Goal: Task Accomplishment & Management: Manage account settings

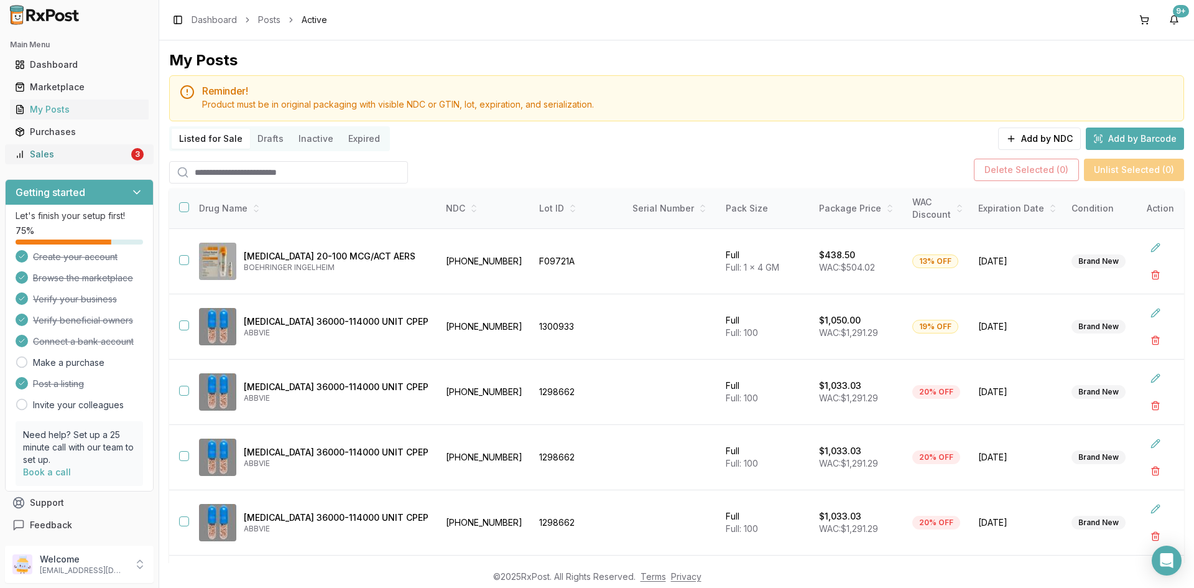
click at [68, 152] on div "Sales" at bounding box center [72, 154] width 114 height 12
click at [32, 149] on div "Sales" at bounding box center [72, 154] width 114 height 12
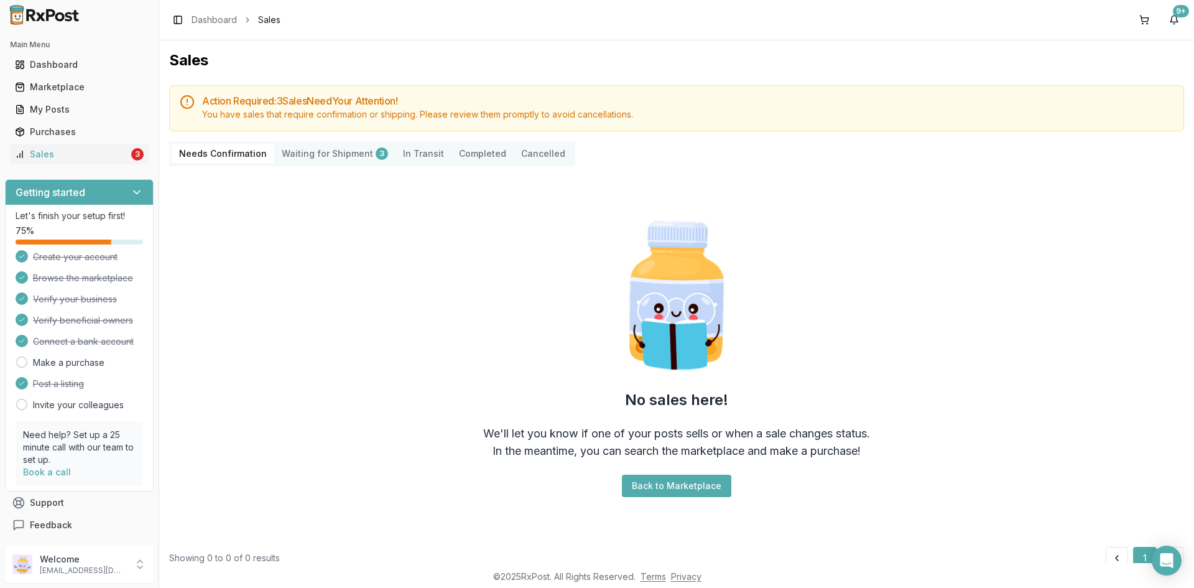
click at [318, 150] on Shipment "Waiting for Shipment 3" at bounding box center [334, 154] width 121 height 20
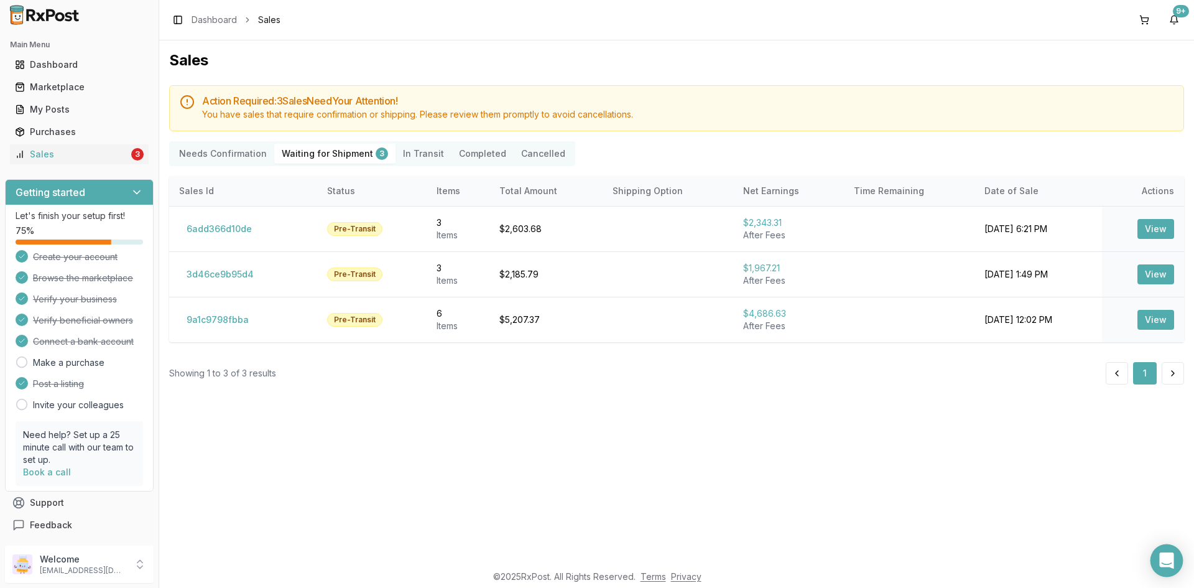
click at [1164, 567] on div "Open Intercom Messenger" at bounding box center [1167, 560] width 33 height 33
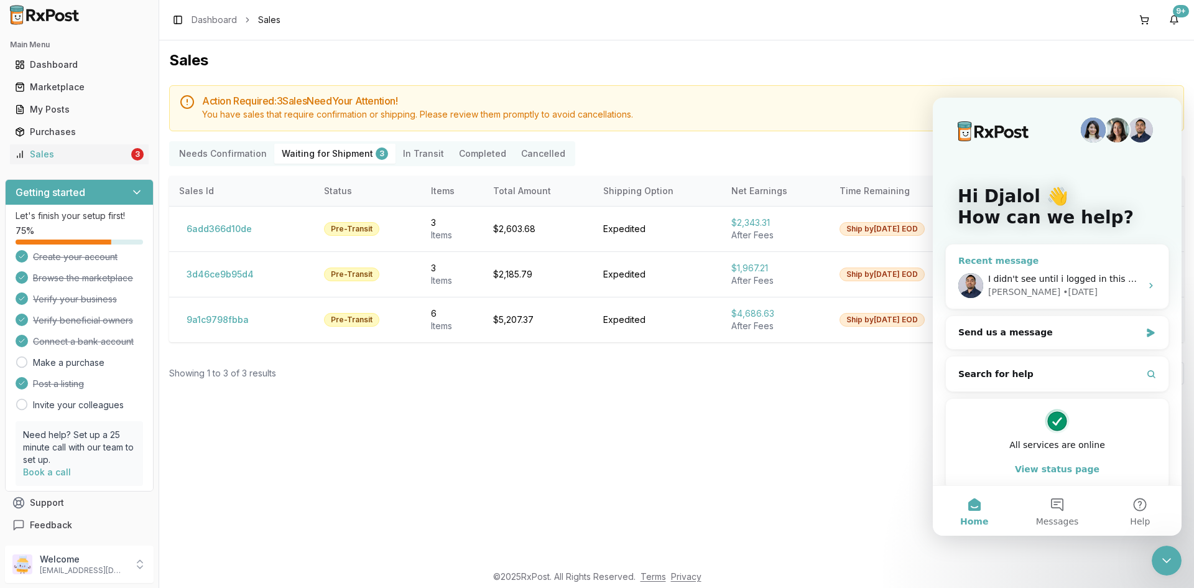
click at [1064, 277] on span "I didn't see until i logged in this morning sorry about that" at bounding box center [1112, 279] width 249 height 10
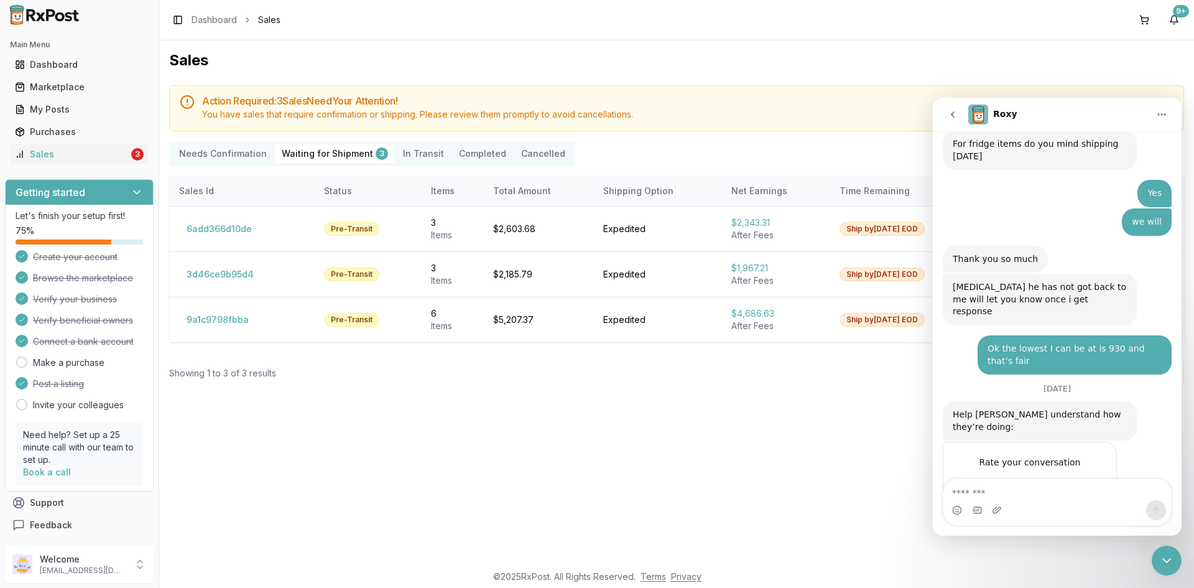
scroll to position [355, 0]
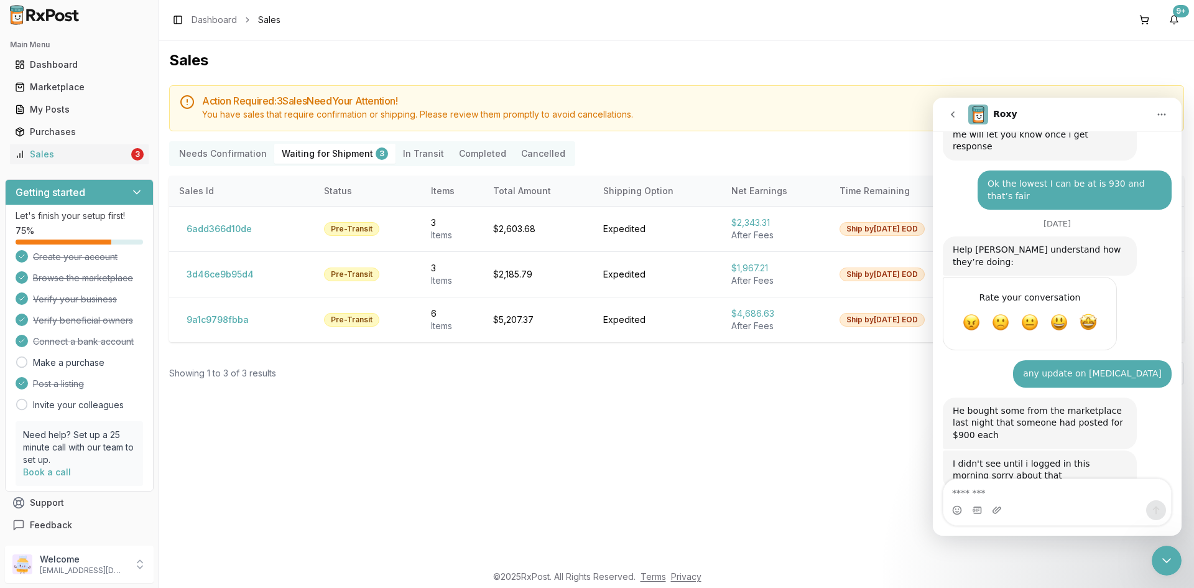
click at [608, 465] on div "Sales Action Required: 3 Sale s Need Your Attention! You have sales that requir…" at bounding box center [676, 301] width 1035 height 522
click at [68, 78] on link "Marketplace" at bounding box center [79, 87] width 139 height 22
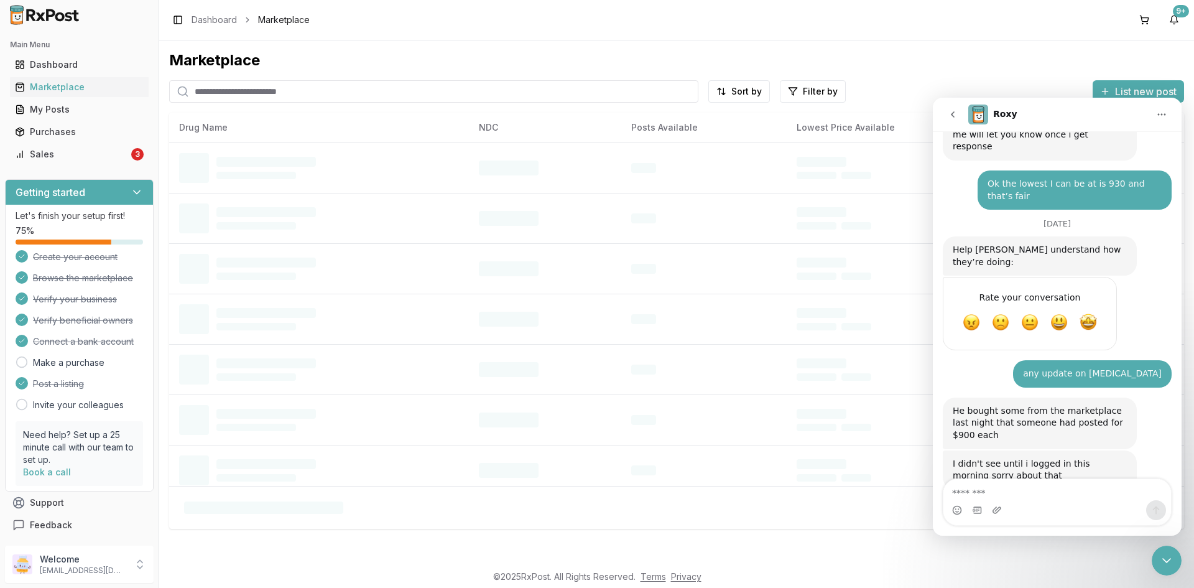
click at [205, 97] on input "search" at bounding box center [433, 91] width 529 height 22
paste input "**********"
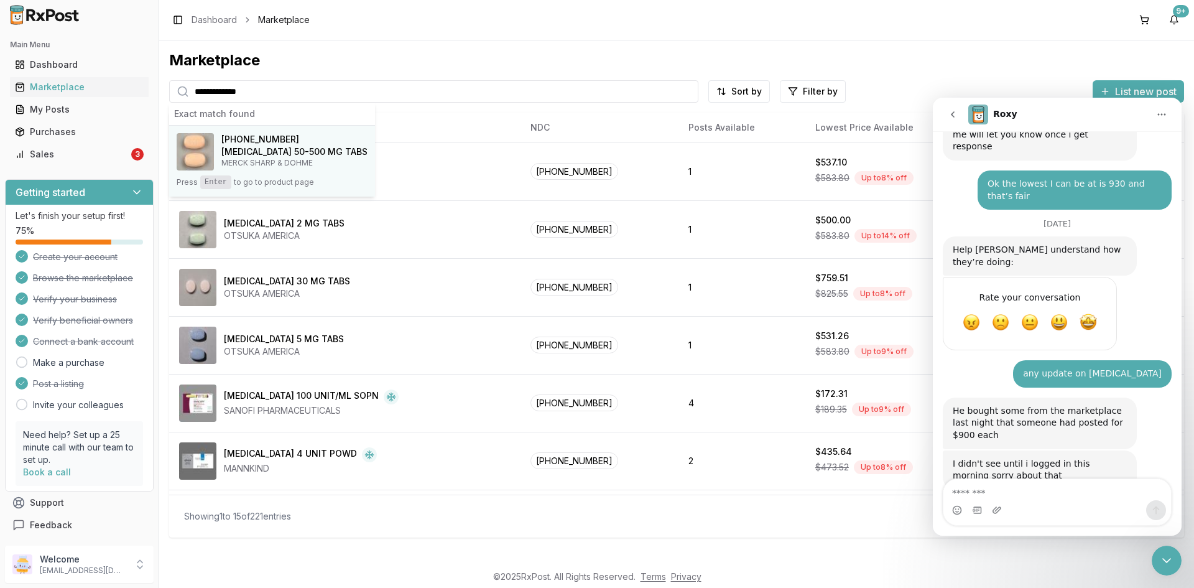
type input "**********"
click at [236, 141] on span "[PHONE_NUMBER]" at bounding box center [260, 139] width 78 height 12
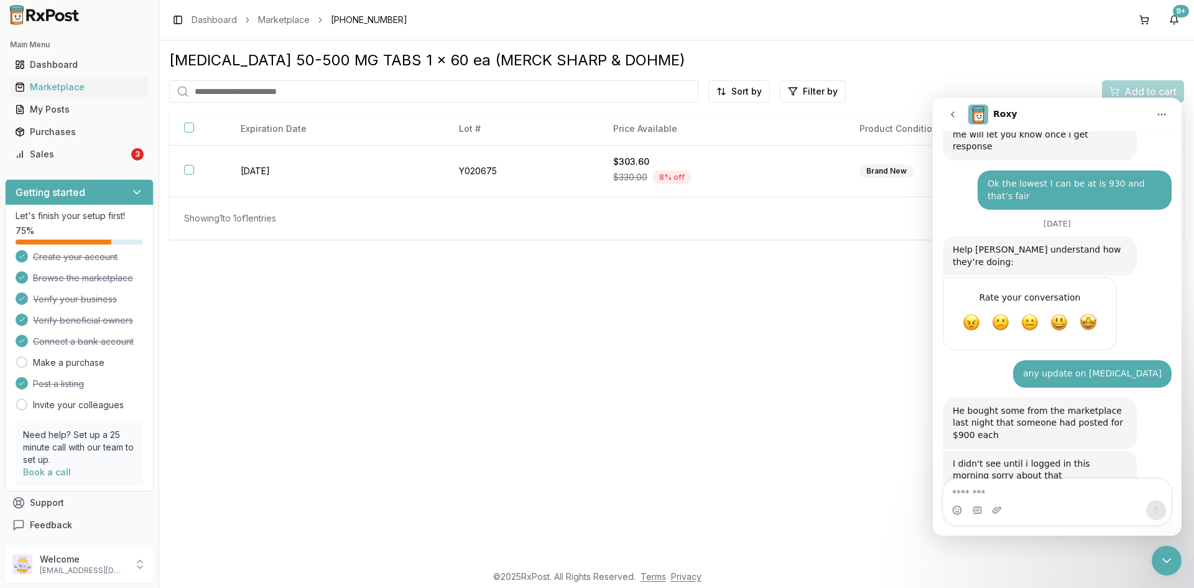
click at [1166, 557] on icon "Close Intercom Messenger" at bounding box center [1166, 560] width 15 height 15
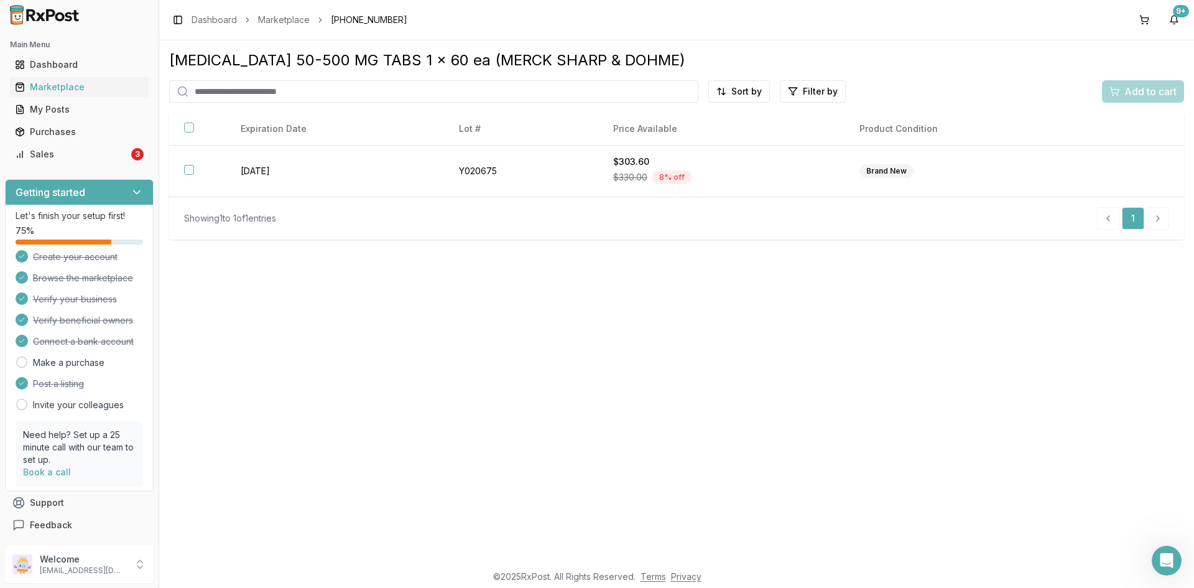
scroll to position [355, 0]
click at [47, 100] on link "My Posts" at bounding box center [79, 109] width 139 height 22
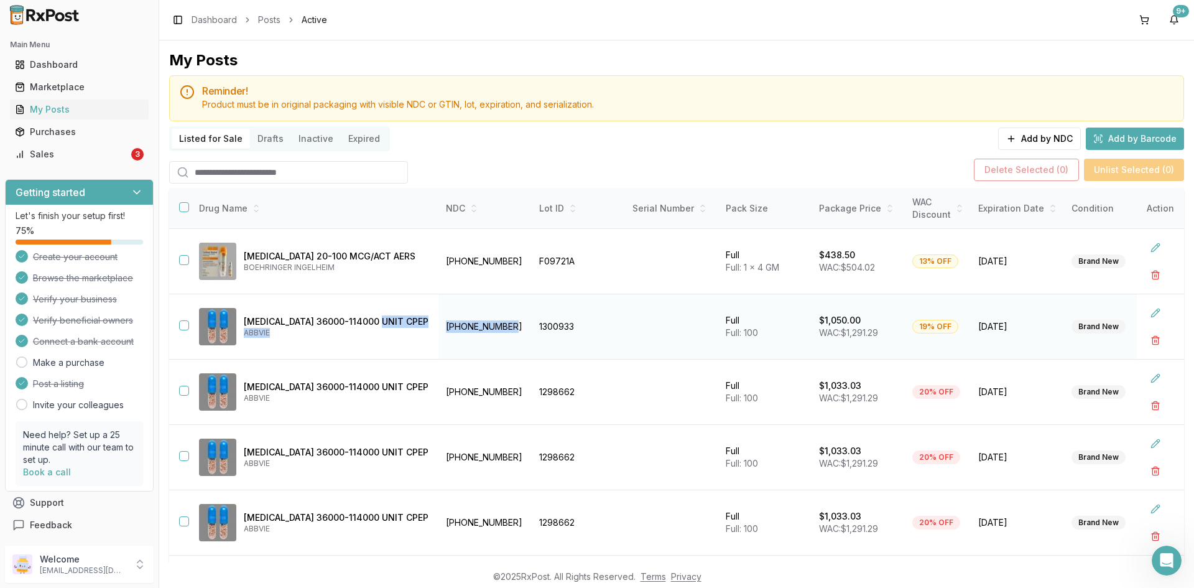
drag, startPoint x: 522, startPoint y: 323, endPoint x: 424, endPoint y: 325, distance: 98.9
click at [424, 325] on tr "[MEDICAL_DATA] 36000-114000 UNIT CPEP ABBVIE [PHONE_NUMBER] 1300933 Full Full: …" at bounding box center [764, 326] width 1191 height 65
click at [452, 335] on td "[PHONE_NUMBER]" at bounding box center [485, 326] width 93 height 65
drag, startPoint x: 514, startPoint y: 328, endPoint x: 448, endPoint y: 324, distance: 66.1
click at [441, 323] on tr "[MEDICAL_DATA] 36000-114000 UNIT CPEP ABBVIE [PHONE_NUMBER] 1300933 Full Full: …" at bounding box center [764, 326] width 1191 height 65
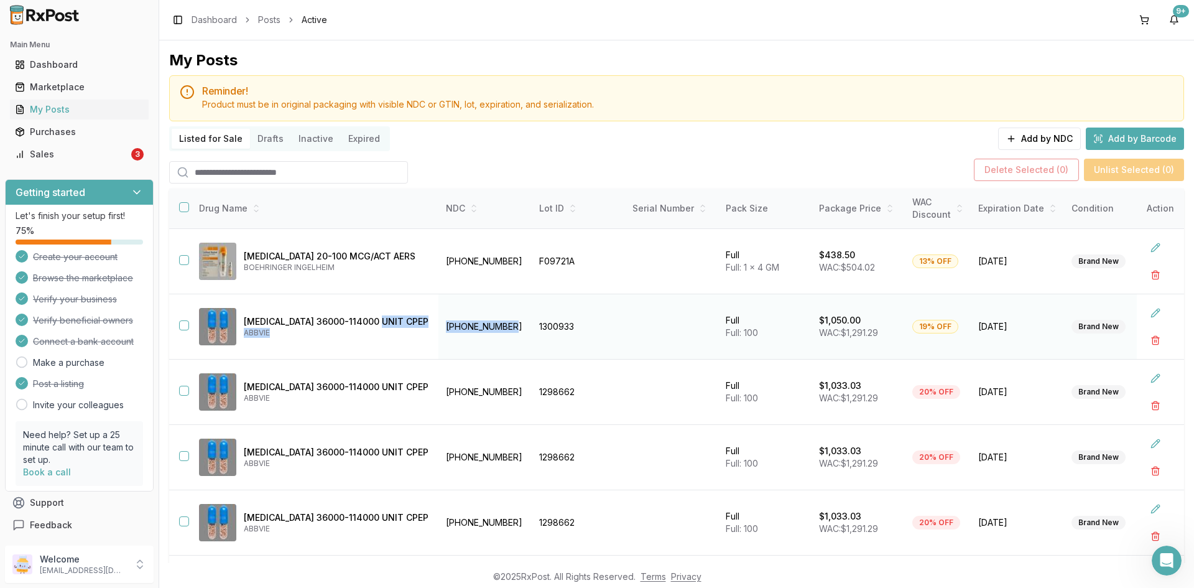
click at [450, 340] on td "[PHONE_NUMBER]" at bounding box center [485, 326] width 93 height 65
drag, startPoint x: 512, startPoint y: 328, endPoint x: 450, endPoint y: 323, distance: 62.4
click at [450, 323] on td "[PHONE_NUMBER]" at bounding box center [485, 326] width 93 height 65
copy td "[PHONE_NUMBER]"
click at [86, 73] on link "Dashboard" at bounding box center [79, 64] width 139 height 22
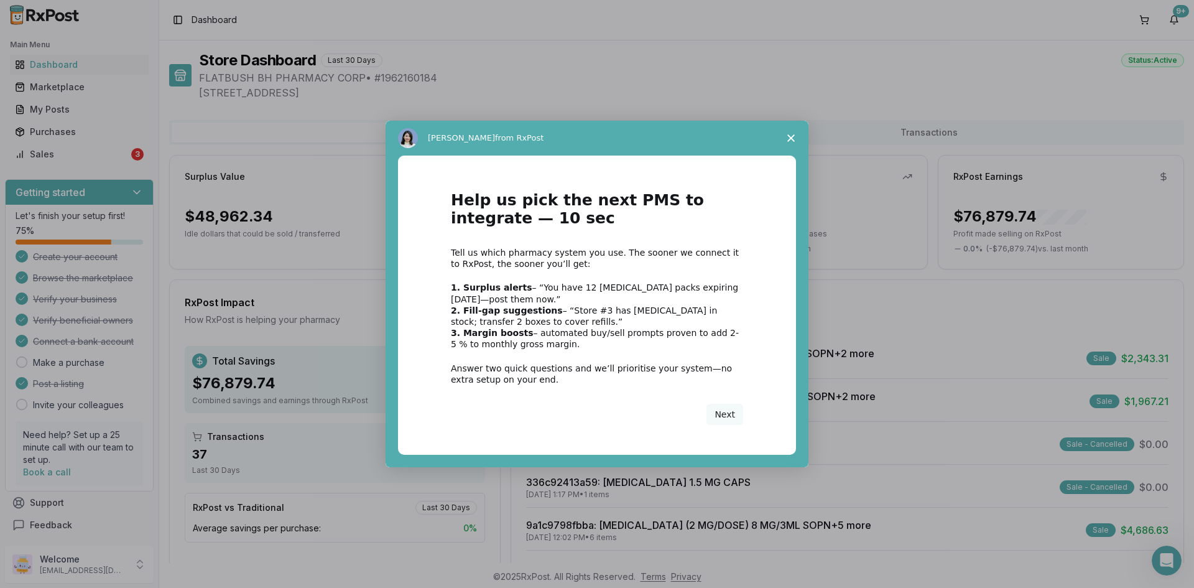
click at [797, 134] on span "Close survey" at bounding box center [791, 138] width 35 height 35
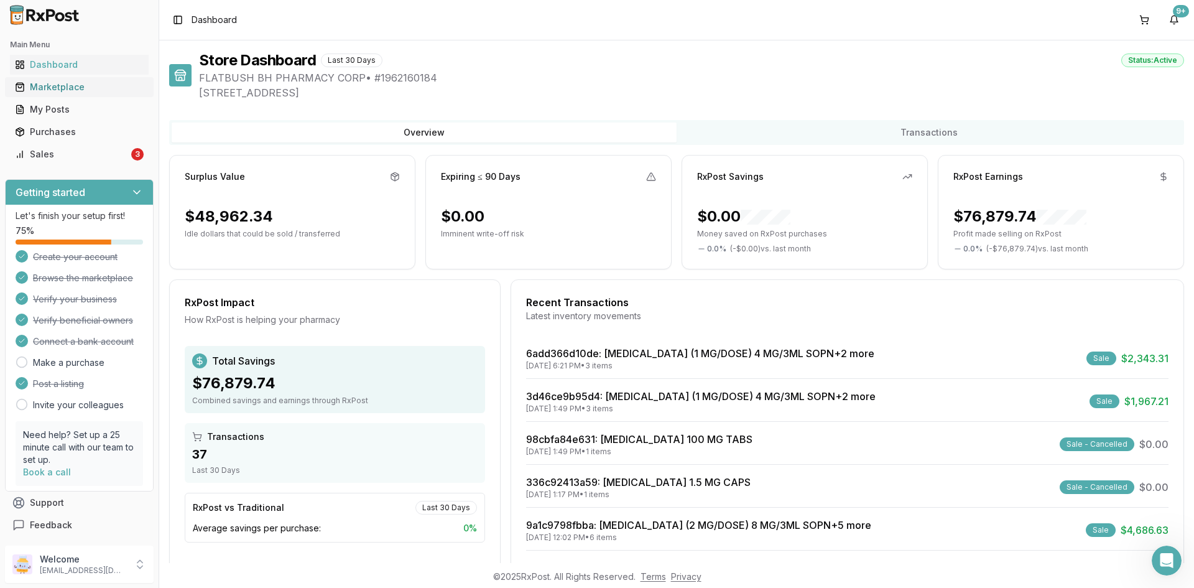
click at [72, 85] on div "Marketplace" at bounding box center [79, 87] width 129 height 12
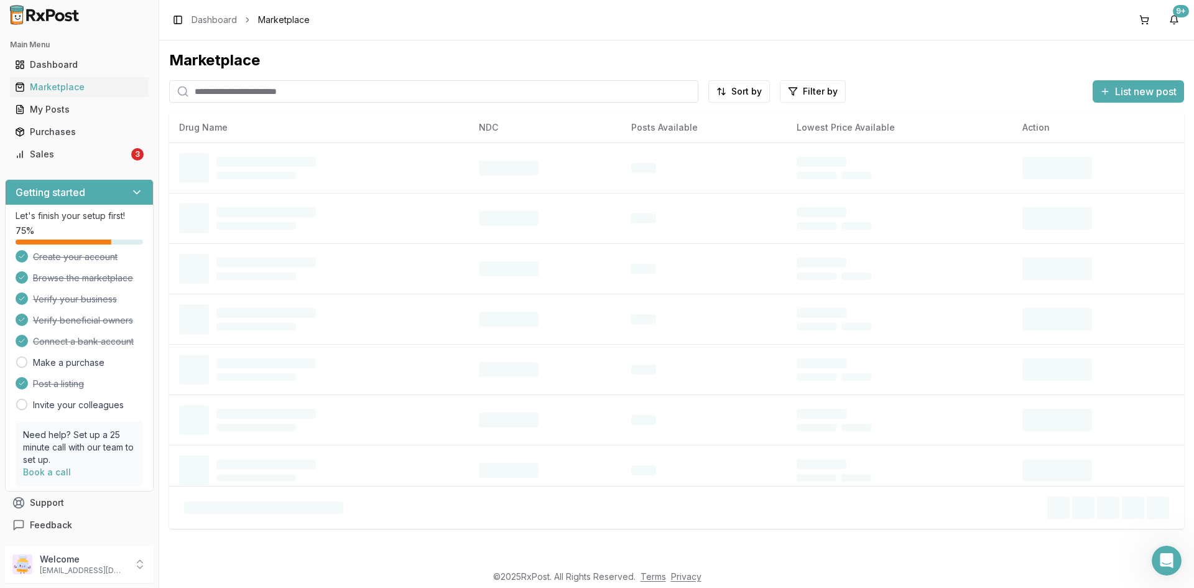
paste input "**********"
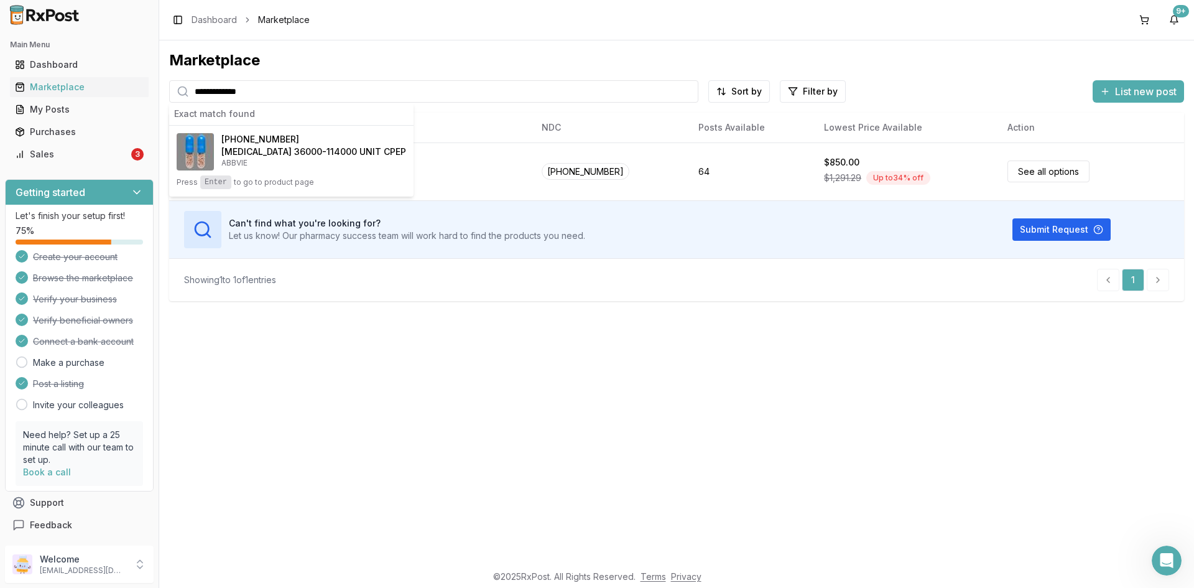
type input "**********"
click at [32, 67] on div "Dashboard" at bounding box center [79, 64] width 129 height 12
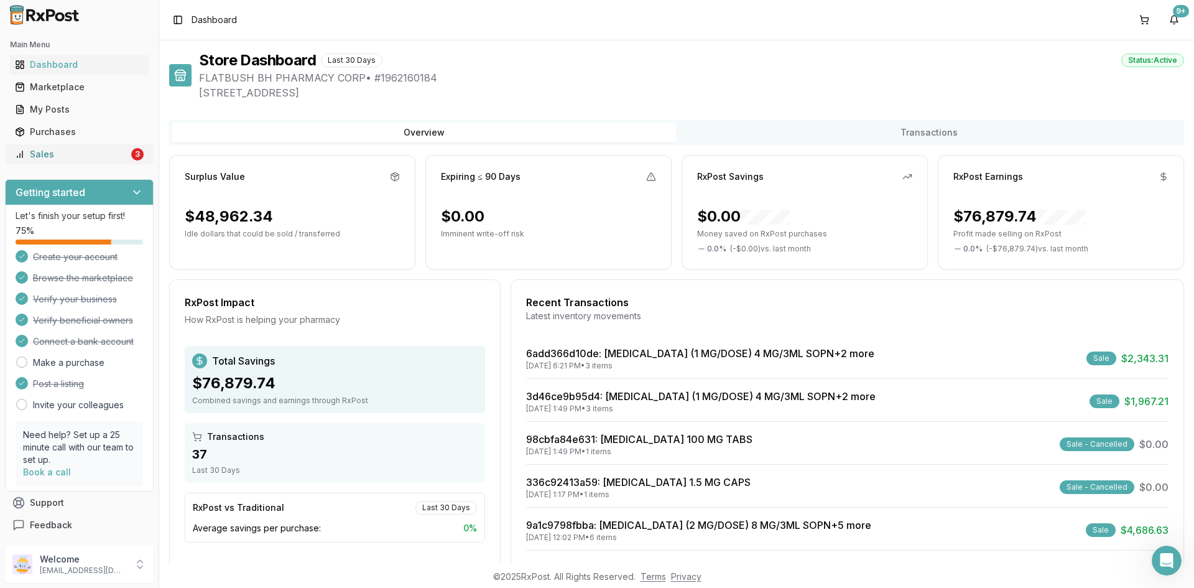
click at [44, 151] on div "Sales" at bounding box center [72, 154] width 114 height 12
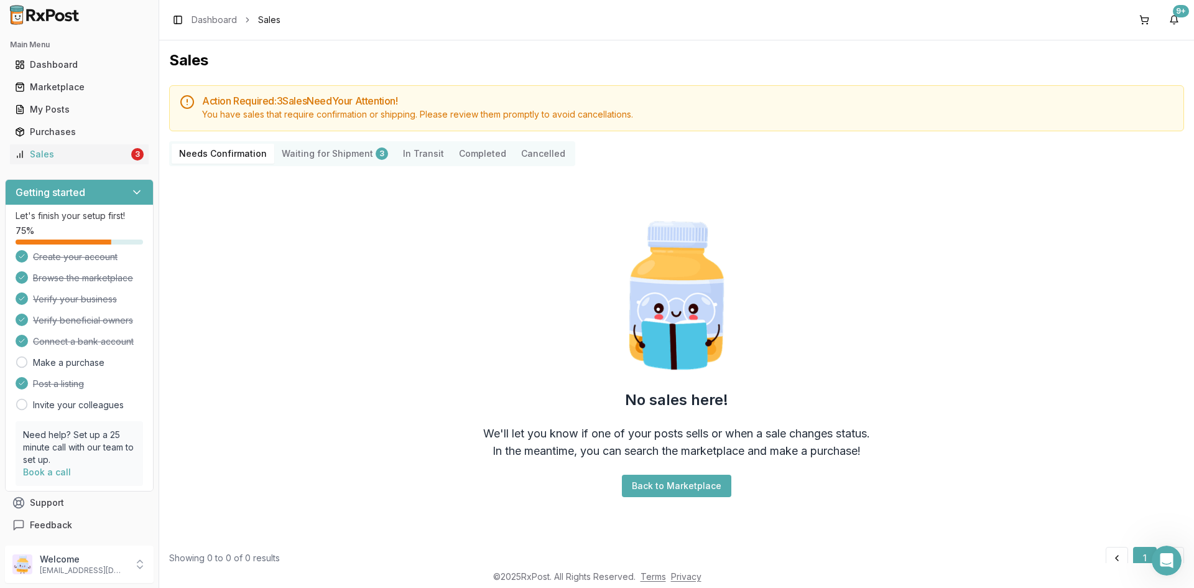
scroll to position [1, 0]
click at [124, 569] on p "[EMAIL_ADDRESS][DOMAIN_NAME]" at bounding box center [83, 570] width 86 height 10
click at [202, 511] on span "Personal Settings" at bounding box center [226, 507] width 118 height 12
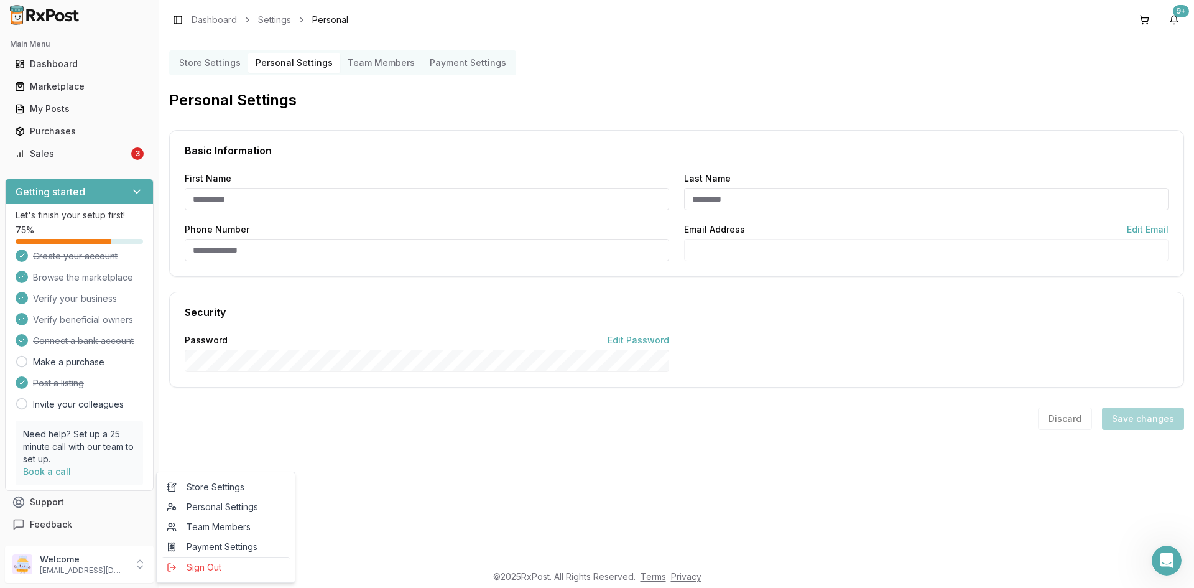
type input "******"
type input "**********"
click at [208, 59] on Settings "Store Settings" at bounding box center [210, 63] width 77 height 20
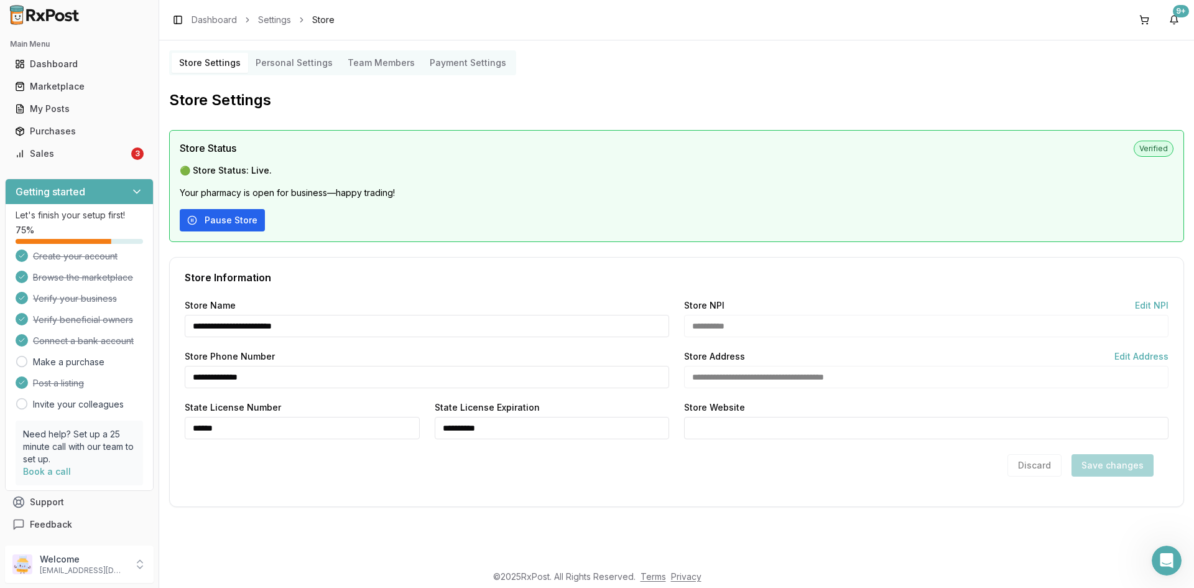
click at [212, 223] on button "Pause Store" at bounding box center [222, 220] width 85 height 22
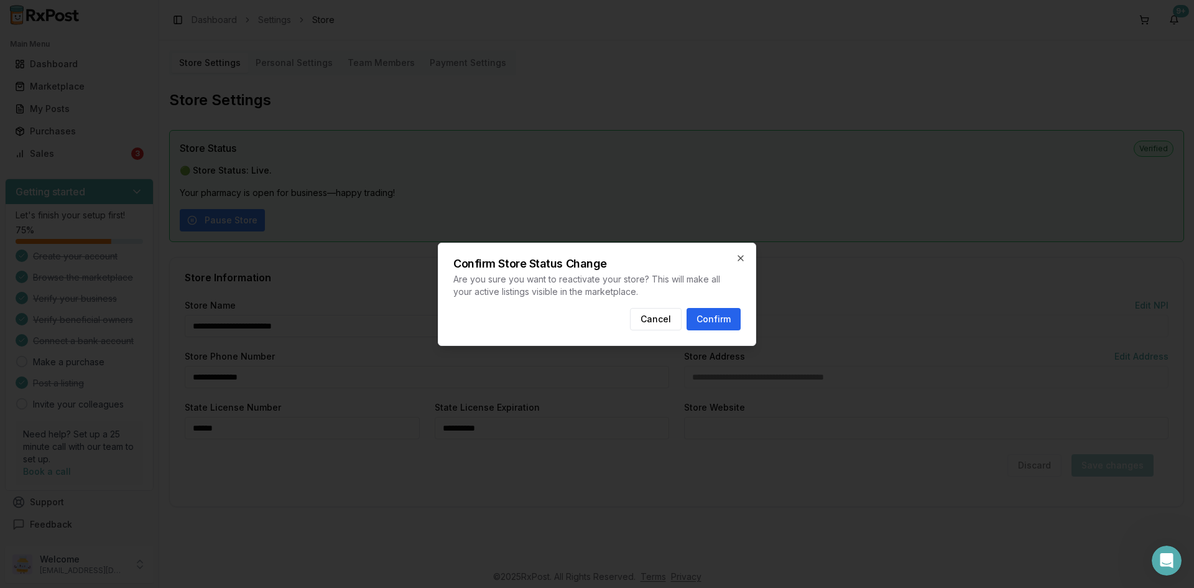
click at [705, 322] on button "Confirm" at bounding box center [714, 319] width 54 height 22
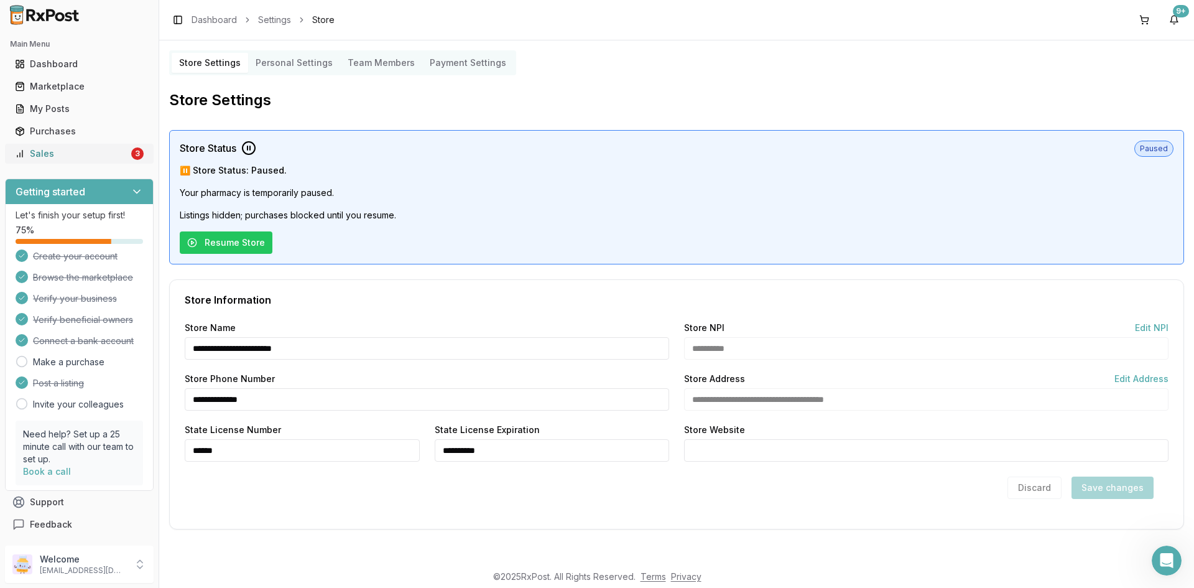
click at [23, 155] on icon at bounding box center [20, 154] width 10 height 10
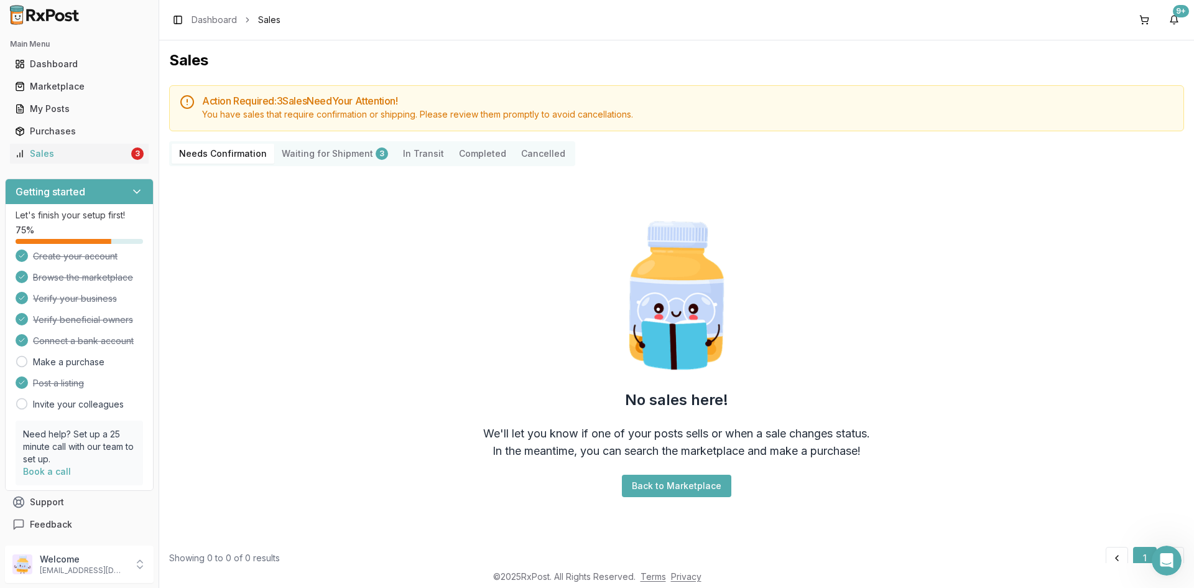
click at [327, 158] on Shipment "Waiting for Shipment 3" at bounding box center [334, 154] width 121 height 20
